Goal: Transaction & Acquisition: Book appointment/travel/reservation

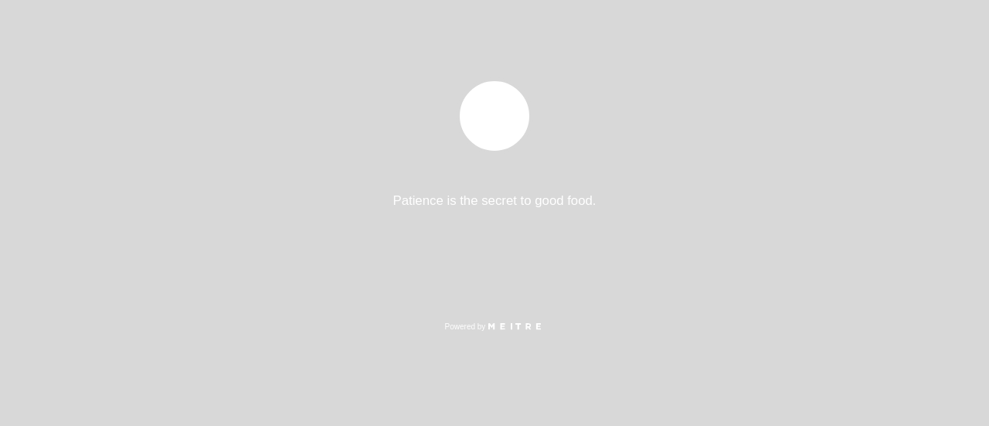
select select "es"
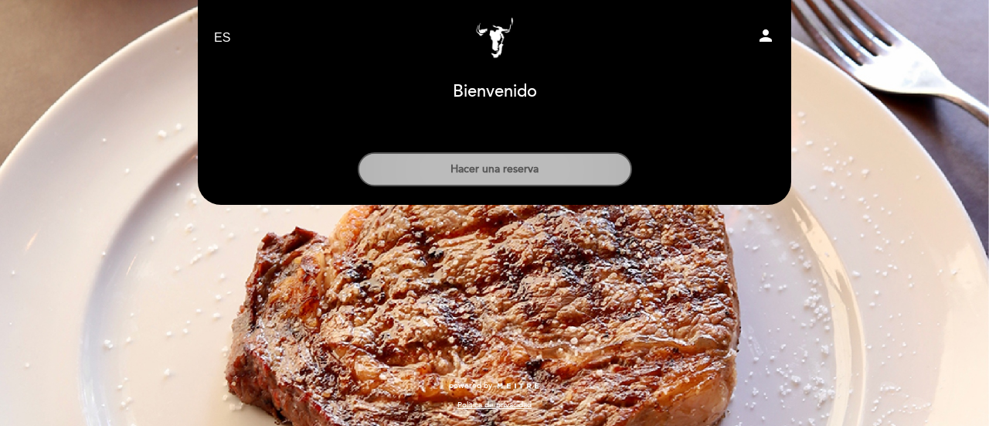
click at [529, 163] on button "Hacer una reserva" at bounding box center [495, 169] width 274 height 34
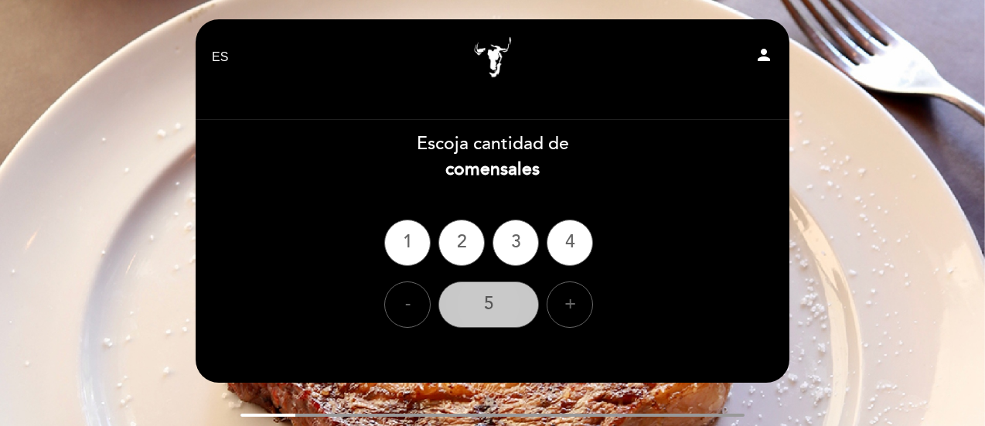
click at [499, 310] on div "5" at bounding box center [488, 304] width 100 height 46
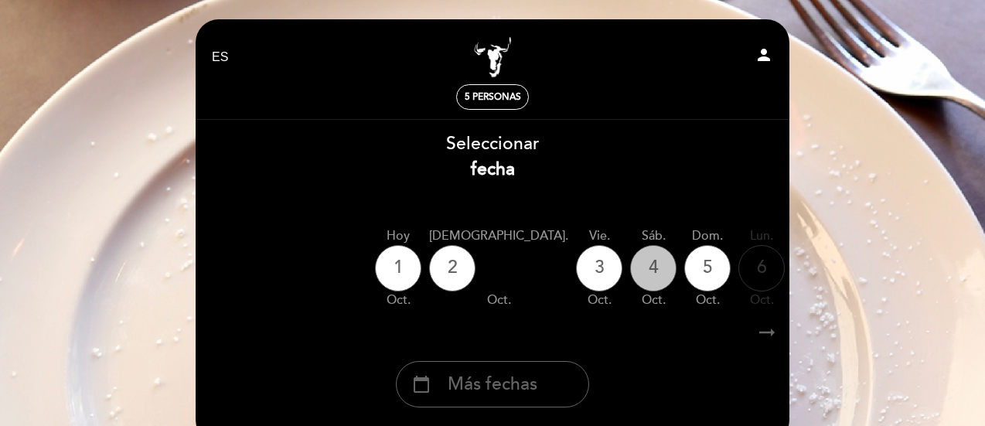
click at [630, 271] on div "4" at bounding box center [653, 268] width 46 height 46
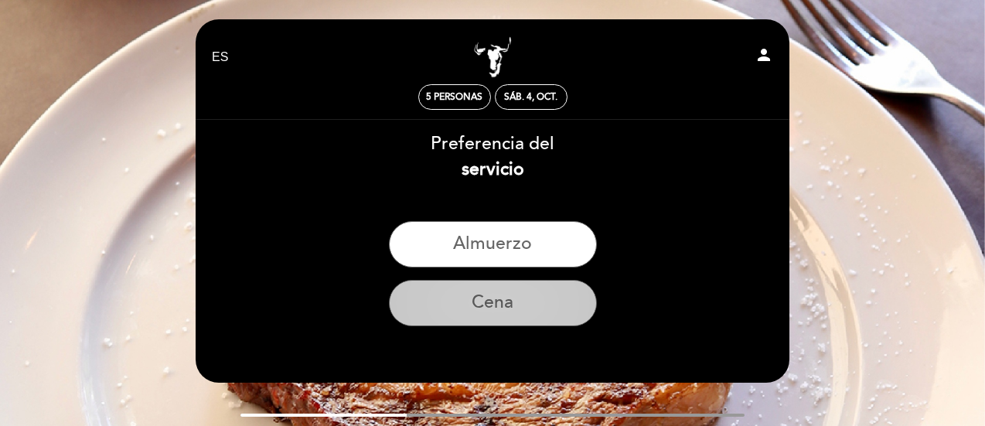
click at [504, 315] on button "Cena" at bounding box center [493, 303] width 208 height 46
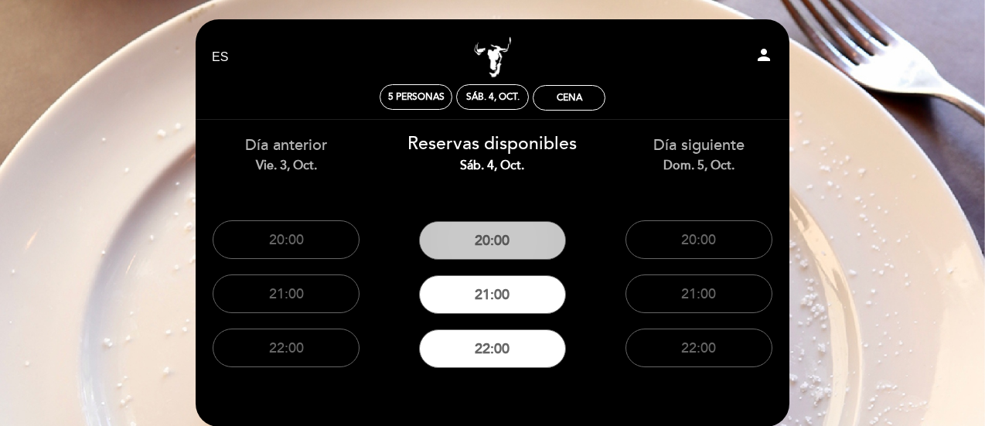
click at [508, 248] on button "20:00" at bounding box center [492, 240] width 147 height 39
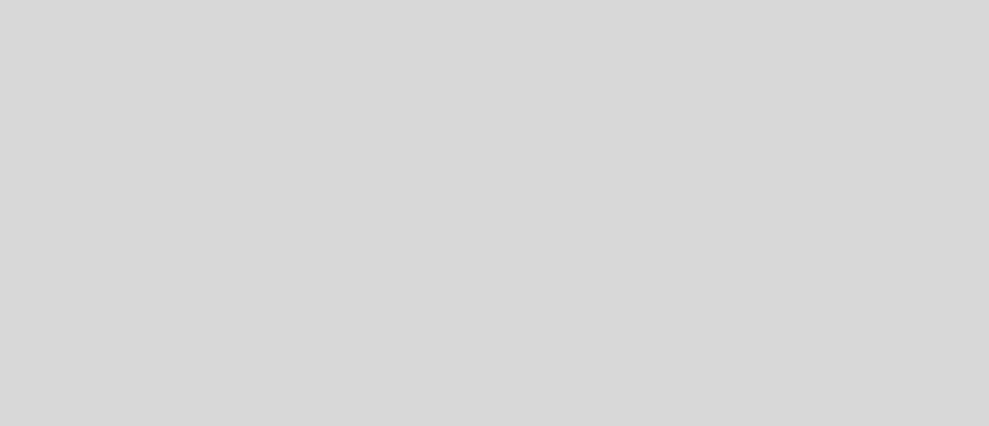
select select "es"
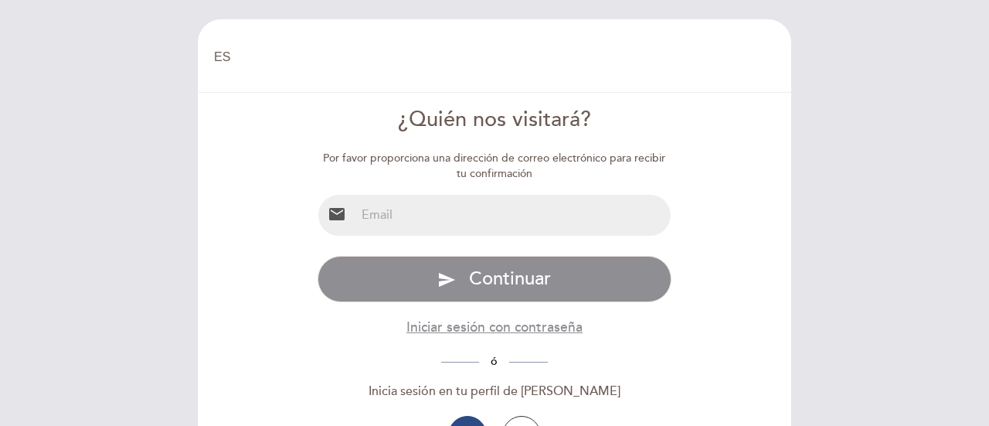
click at [495, 226] on input "email" at bounding box center [514, 215] width 316 height 41
type input "[EMAIL_ADDRESS][DOMAIN_NAME]"
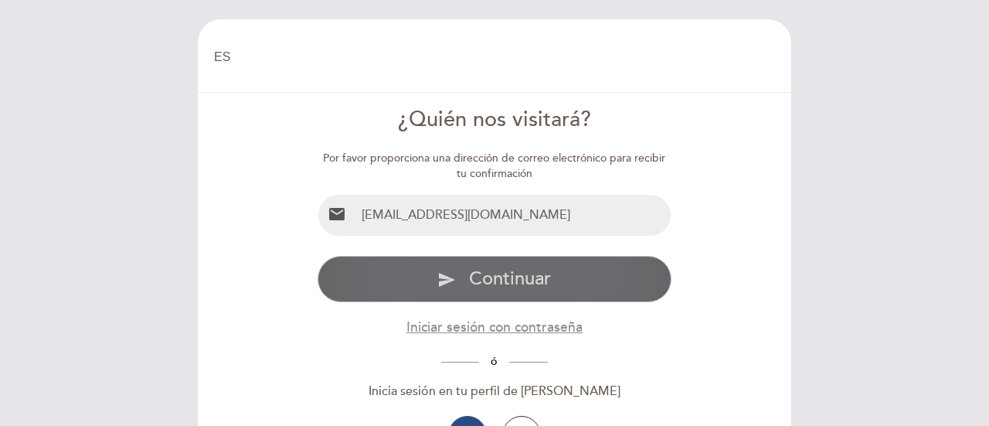
click at [502, 273] on span "Continuar" at bounding box center [510, 278] width 82 height 22
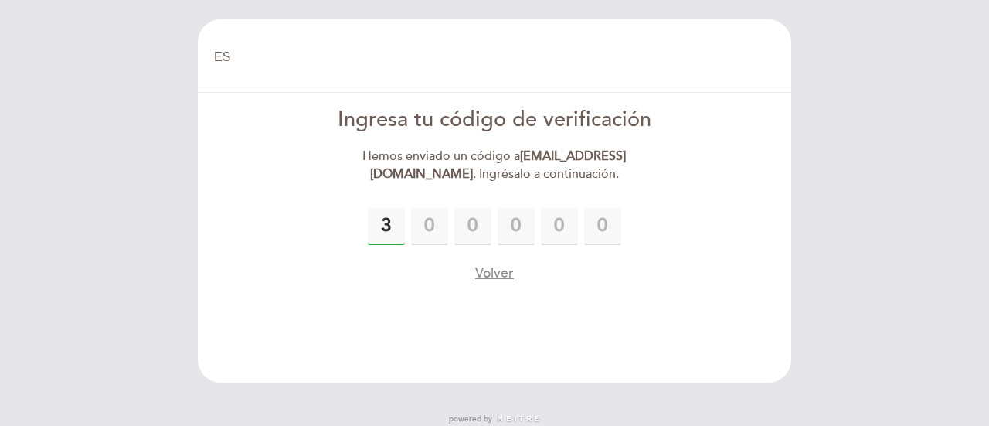
type input "3"
type input "0"
type input "7"
type input "4"
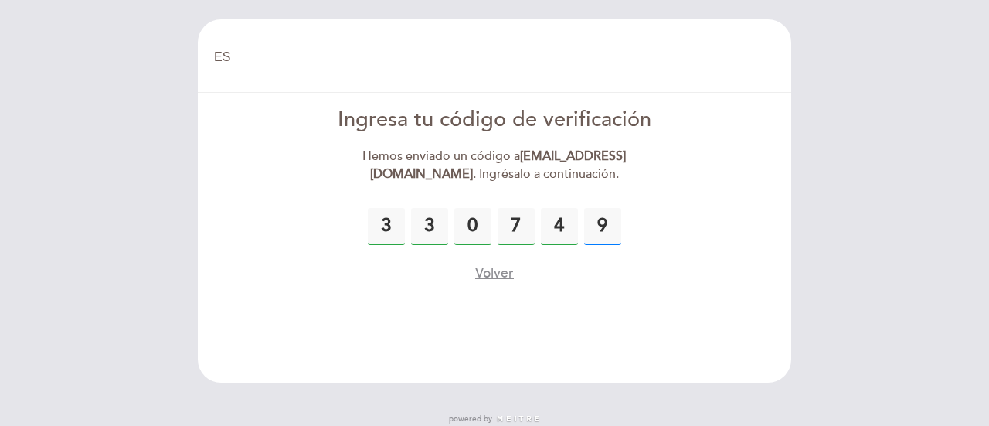
type input "9"
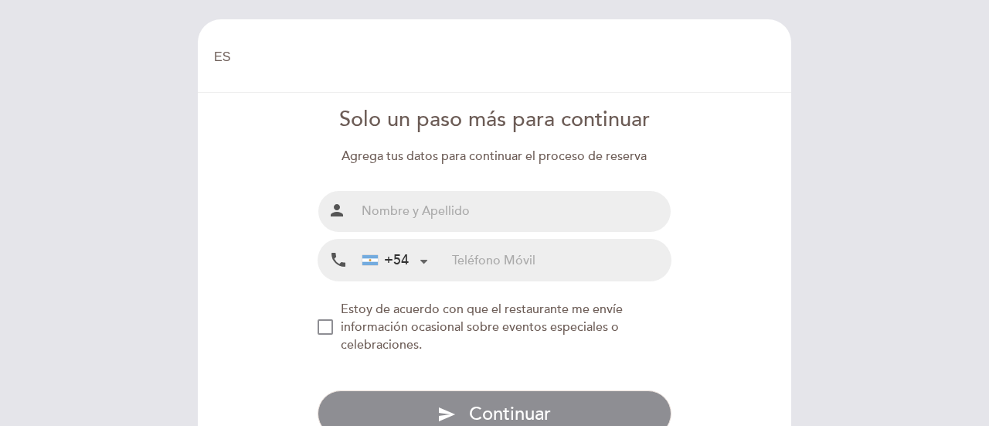
click at [447, 217] on input "text" at bounding box center [514, 211] width 316 height 41
type input "[PERSON_NAME]"
click at [478, 267] on input "tel" at bounding box center [561, 260] width 219 height 41
type input "1165119660"
click at [325, 324] on div "NEW_MODAL_AGREE_RESTAURANT_SEND_OCCASIONAL_INFO" at bounding box center [325, 326] width 15 height 15
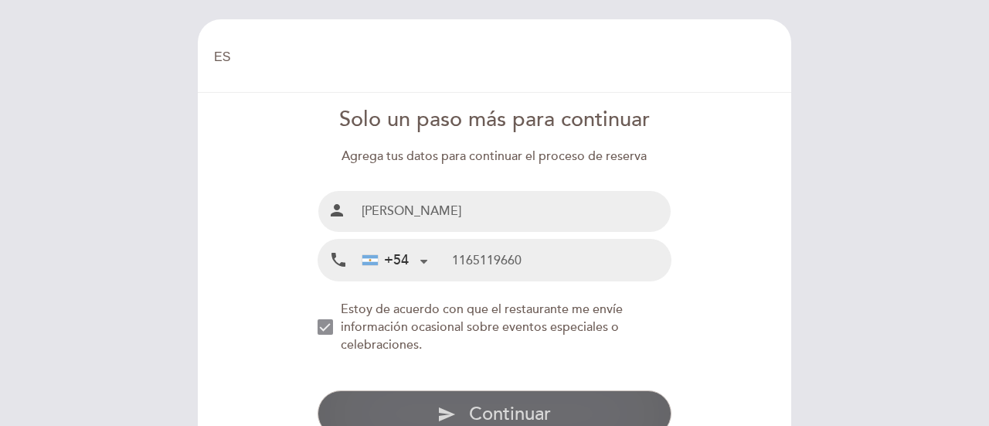
click at [431, 411] on button "send Continuar" at bounding box center [495, 413] width 355 height 46
